Goal: Check status: Check status

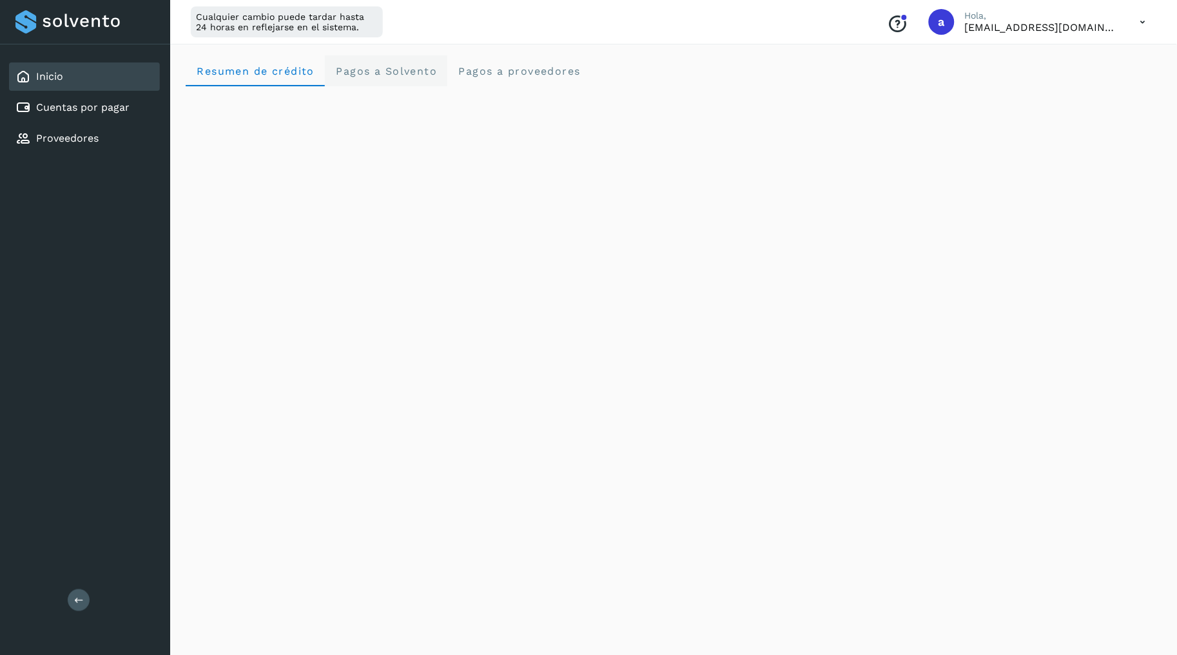
click at [375, 82] on Solvento "Pagos a Solvento" at bounding box center [386, 70] width 122 height 31
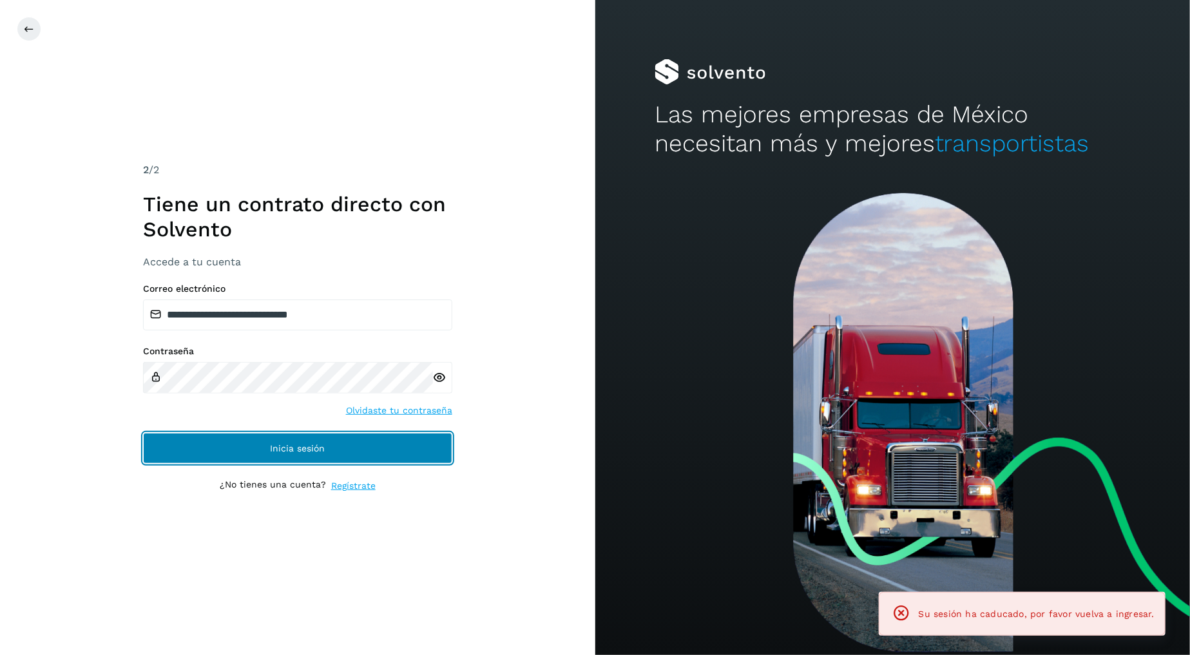
click at [413, 435] on button "Inicia sesión" at bounding box center [297, 448] width 309 height 31
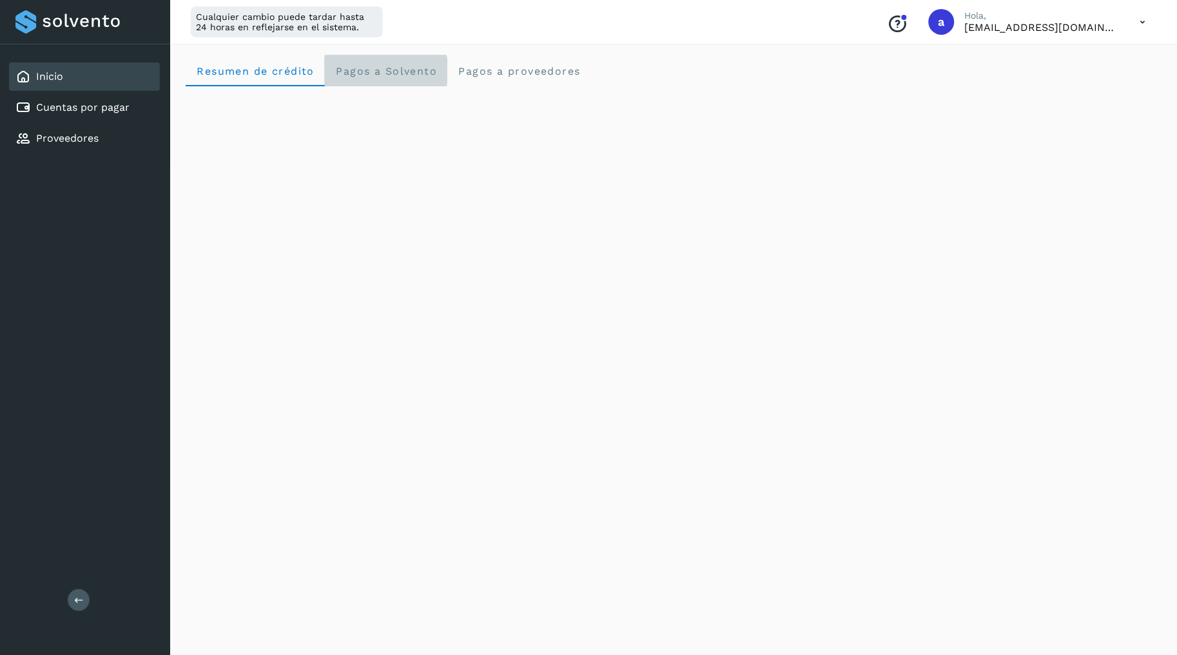
click at [422, 75] on span "Pagos a Solvento" at bounding box center [386, 71] width 102 height 12
click at [247, 74] on span "Resumen de crédito" at bounding box center [255, 71] width 119 height 12
click at [392, 63] on Solvento "Pagos a Solvento" at bounding box center [386, 70] width 122 height 31
click at [264, 75] on span "Resumen de crédito" at bounding box center [255, 71] width 119 height 12
